Goal: Information Seeking & Learning: Check status

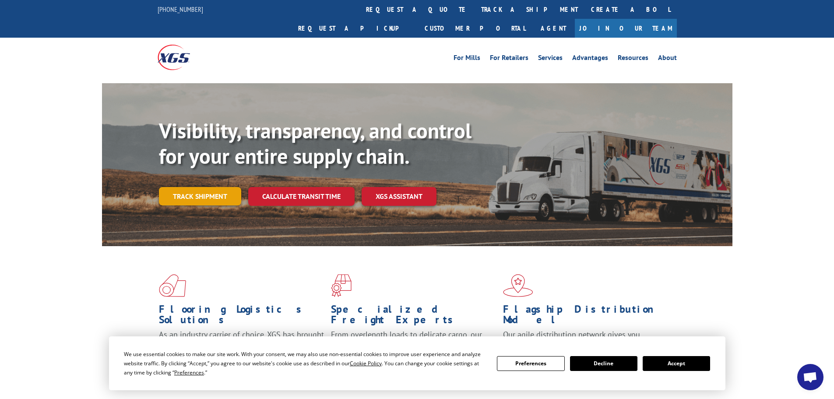
click at [219, 187] on link "Track shipment" at bounding box center [200, 196] width 82 height 18
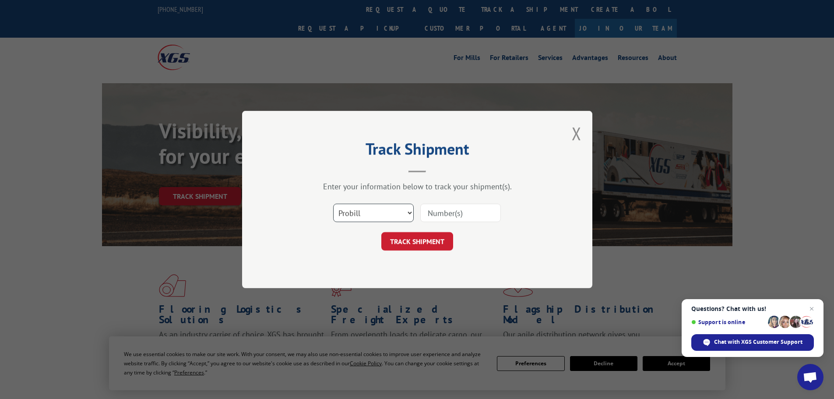
click at [402, 213] on select "Select category... Probill BOL PO" at bounding box center [373, 213] width 81 height 18
select select "po"
click at [333, 204] on select "Select category... Probill BOL PO" at bounding box center [373, 213] width 81 height 18
click at [457, 209] on input at bounding box center [460, 213] width 81 height 18
paste input "61537370"
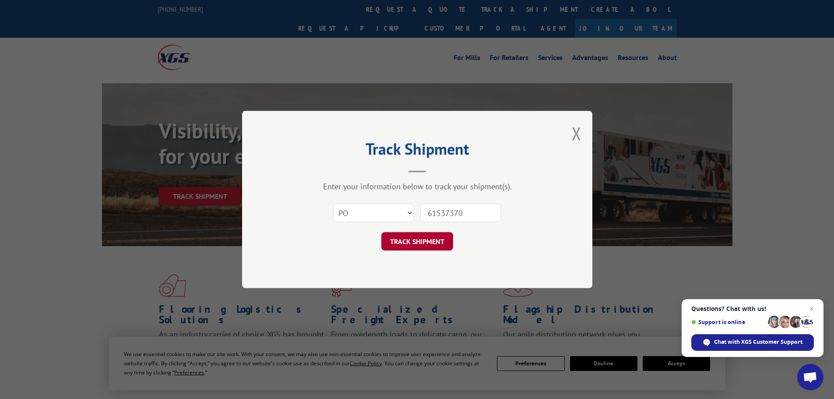
type input "61537370"
click at [445, 242] on button "TRACK SHIPMENT" at bounding box center [418, 241] width 72 height 18
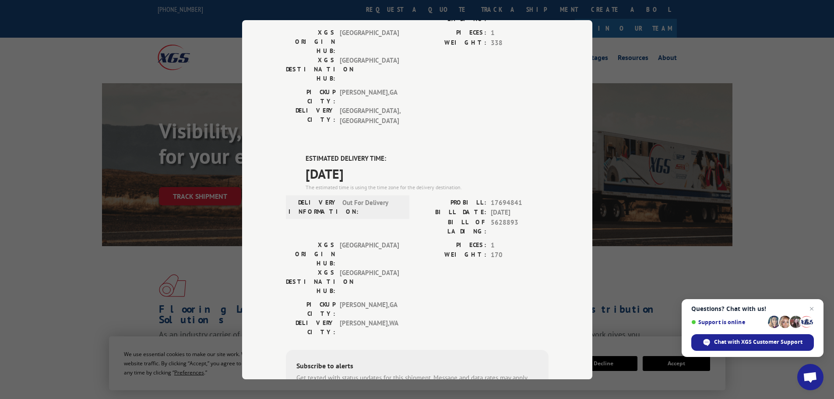
scroll to position [175, 0]
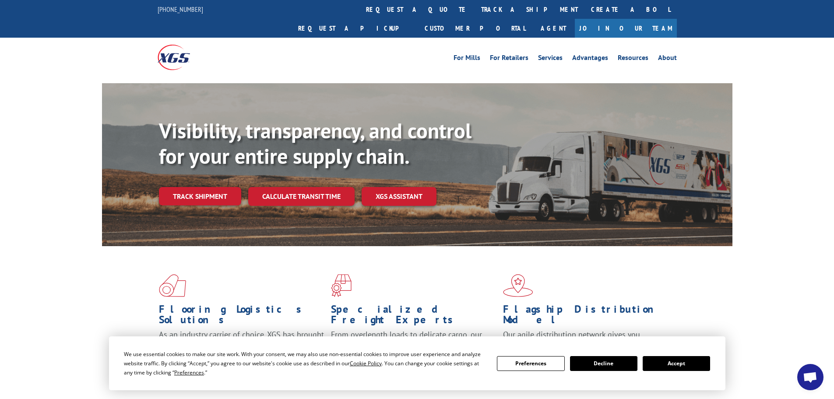
click at [226, 187] on link "Track shipment" at bounding box center [200, 196] width 82 height 18
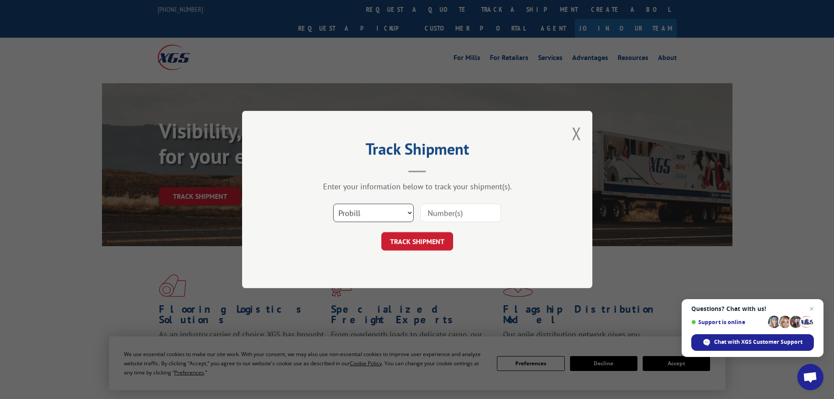
click at [347, 214] on select "Select category... Probill BOL PO" at bounding box center [373, 213] width 81 height 18
select select "po"
click at [333, 204] on select "Select category... Probill BOL PO" at bounding box center [373, 213] width 81 height 18
click at [470, 219] on input at bounding box center [460, 213] width 81 height 18
paste input "61537362"
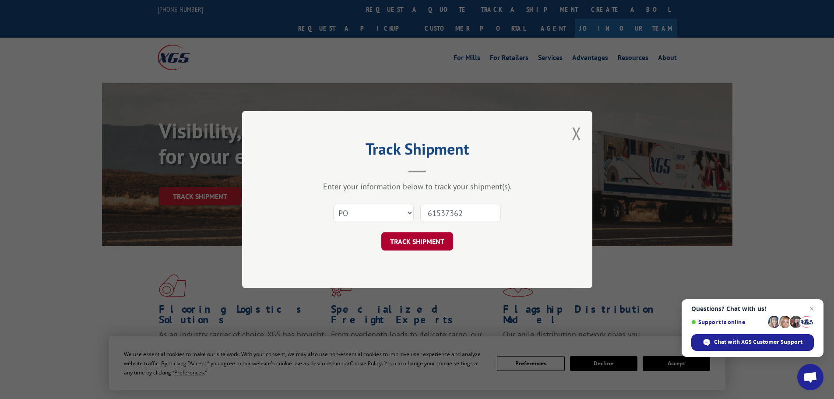
type input "61537362"
click at [447, 240] on button "TRACK SHIPMENT" at bounding box center [418, 241] width 72 height 18
